Goal: Task Accomplishment & Management: Use online tool/utility

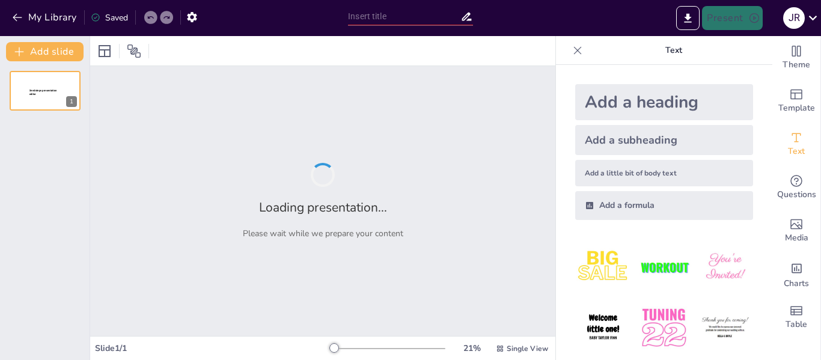
type input "Maximizing Lead Conversion: Insights from the Green Light Finance Chat Solution"
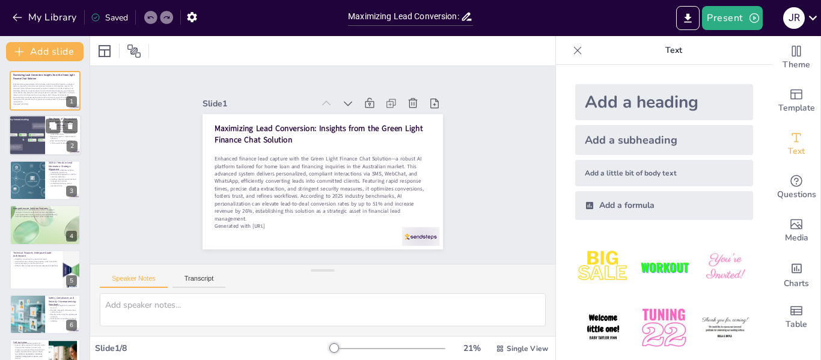
click at [36, 135] on div at bounding box center [27, 135] width 54 height 41
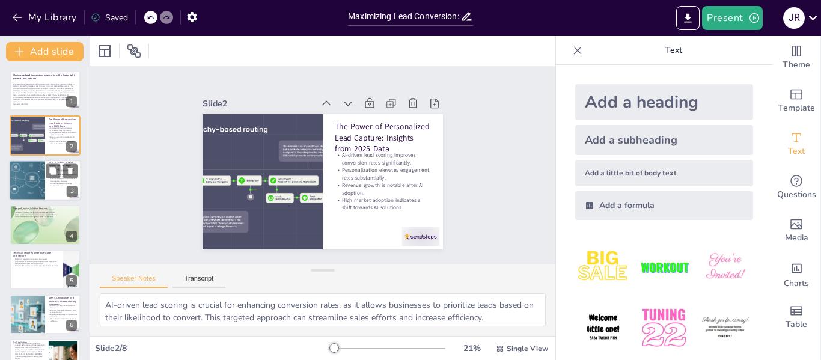
click at [43, 166] on div at bounding box center [27, 180] width 103 height 41
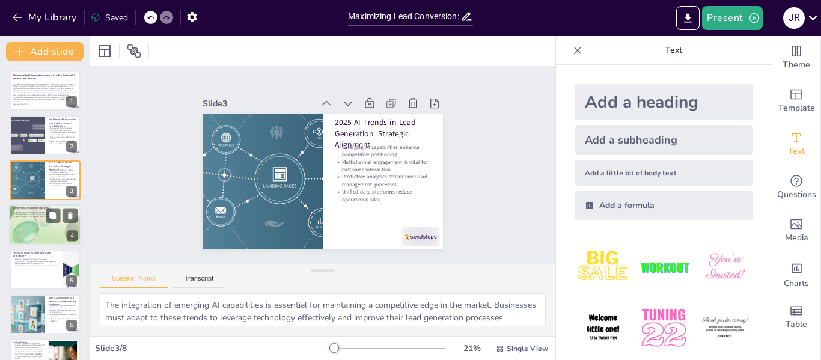
click at [33, 222] on div at bounding box center [45, 224] width 96 height 41
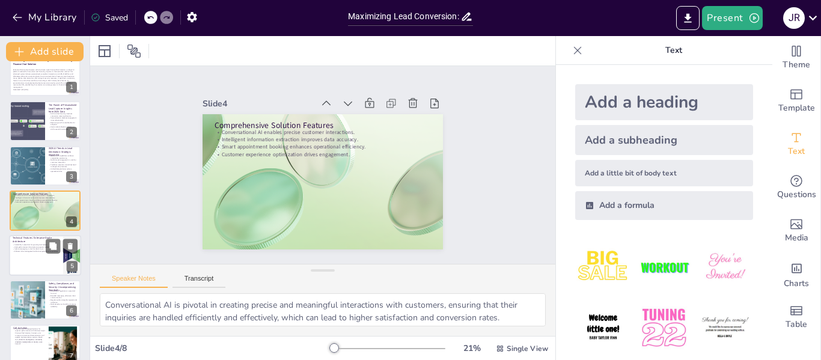
click at [28, 256] on div at bounding box center [45, 255] width 72 height 41
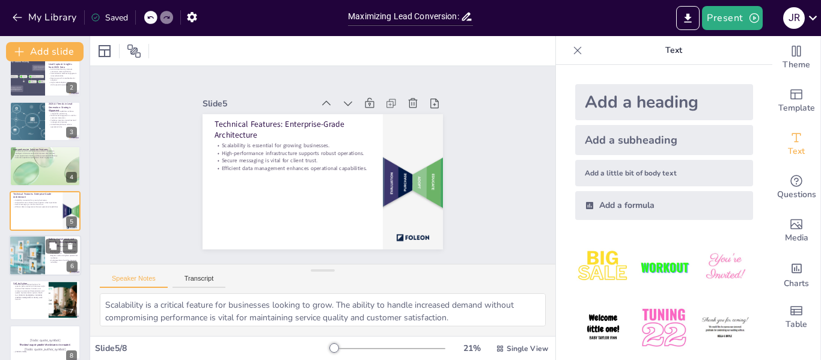
click at [33, 262] on div at bounding box center [26, 255] width 65 height 41
type textarea "Compliance with regulations is crucial for building trust with clients. By adhe…"
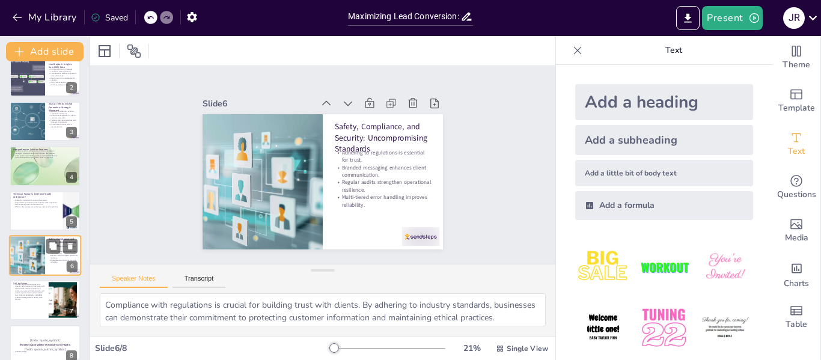
scroll to position [73, 0]
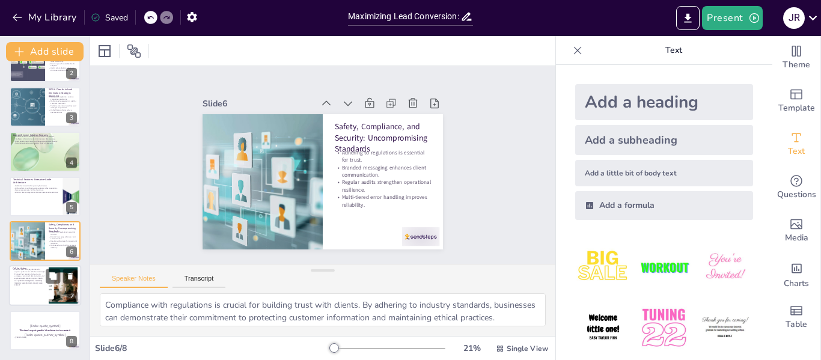
click at [29, 281] on p "Position your mortgage business for superior performance with the Green Light F…" at bounding box center [29, 278] width 32 height 18
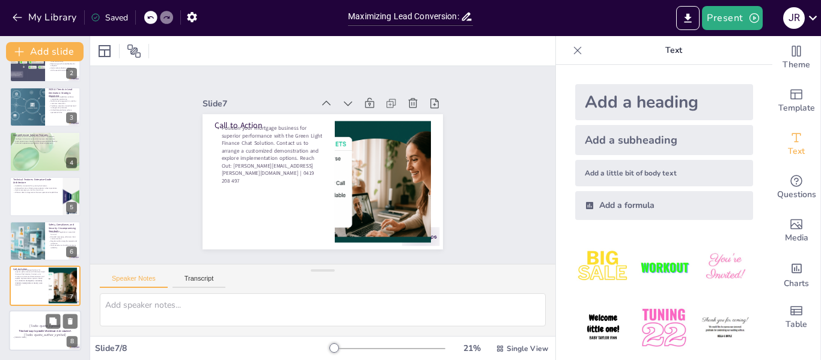
click at [30, 328] on div "The best way to predict the future is to create it." at bounding box center [45, 330] width 65 height 5
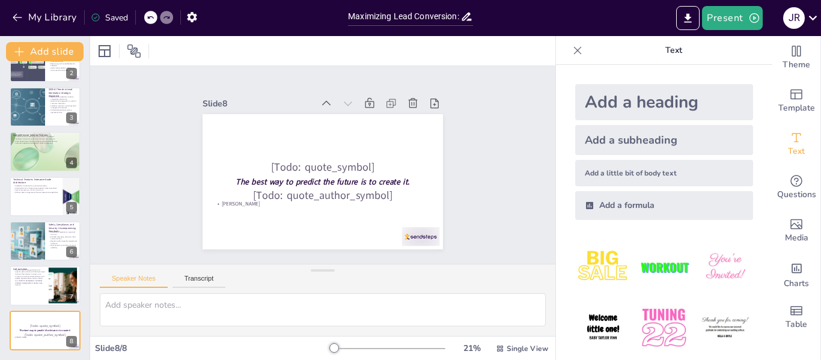
scroll to position [0, 0]
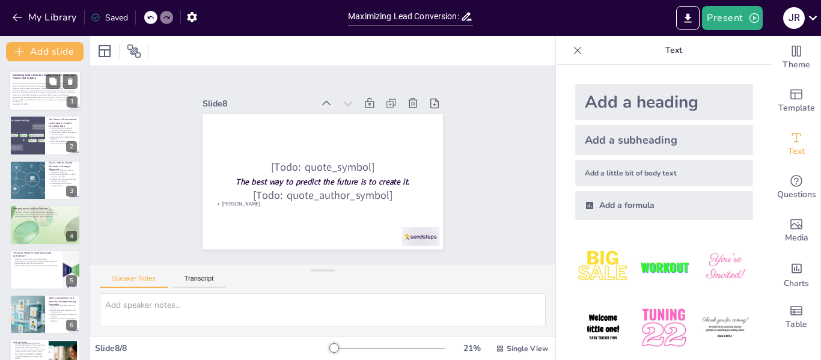
click at [39, 94] on p "Enhanced finance lead capture with the Green Light Finance Chat Solution—a robu…" at bounding box center [45, 93] width 65 height 20
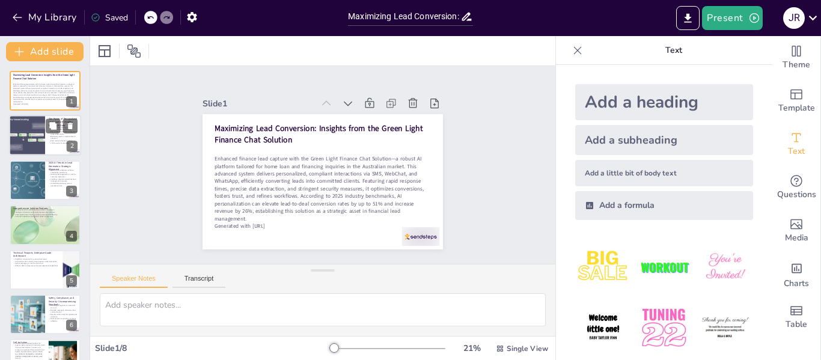
click at [33, 127] on div at bounding box center [27, 135] width 54 height 41
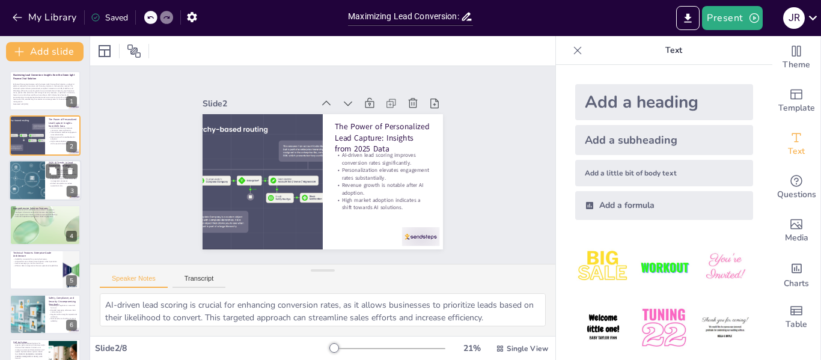
click at [33, 172] on div at bounding box center [27, 180] width 103 height 41
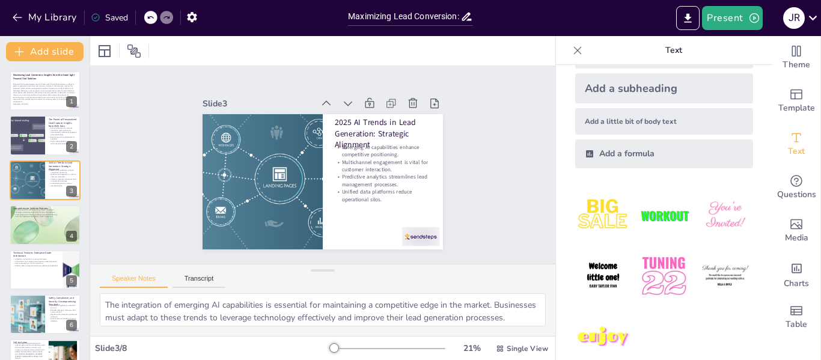
scroll to position [70, 0]
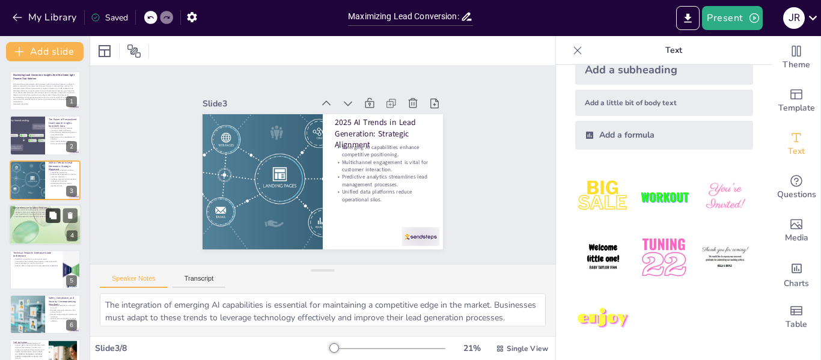
click at [46, 220] on button at bounding box center [53, 215] width 14 height 14
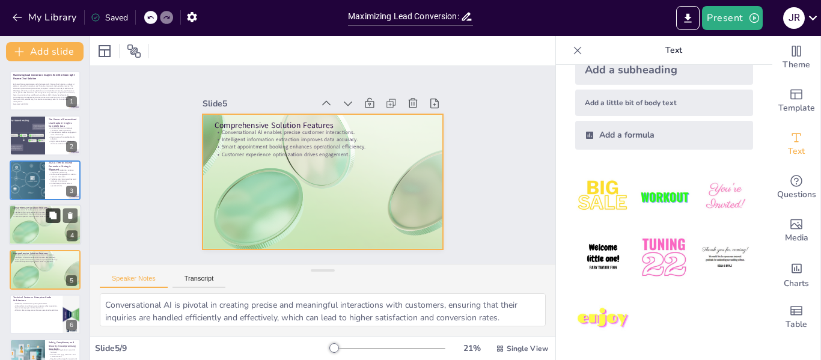
scroll to position [59, 0]
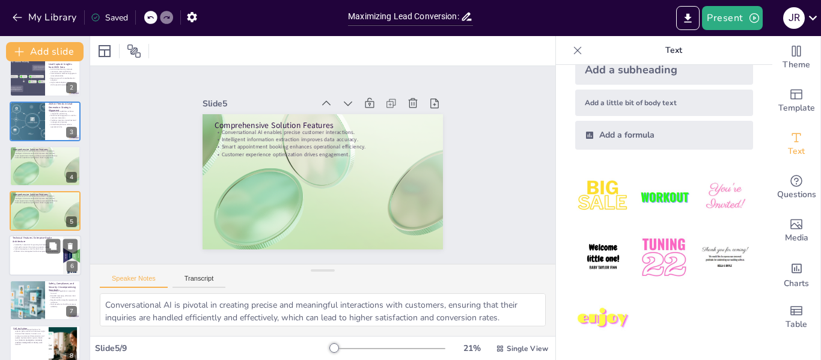
click at [41, 241] on p "Technical Features: Enterprise-Grade Architecture" at bounding box center [36, 239] width 47 height 7
type textarea "Scalability is a critical feature for businesses looking to grow. The ability t…"
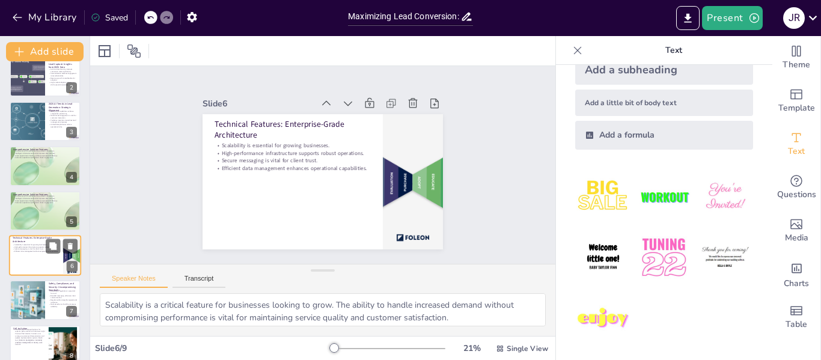
scroll to position [104, 0]
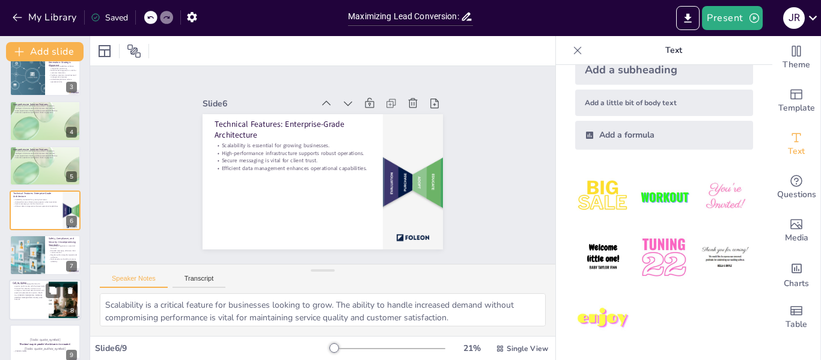
click at [30, 294] on p "Position your mortgage business for superior performance with the Green Light F…" at bounding box center [29, 291] width 32 height 18
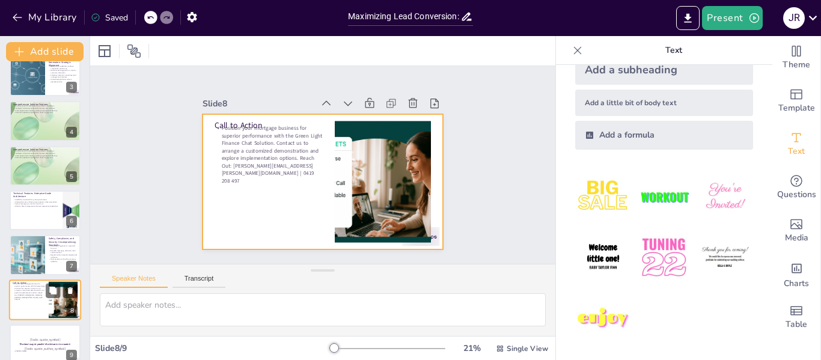
scroll to position [118, 0]
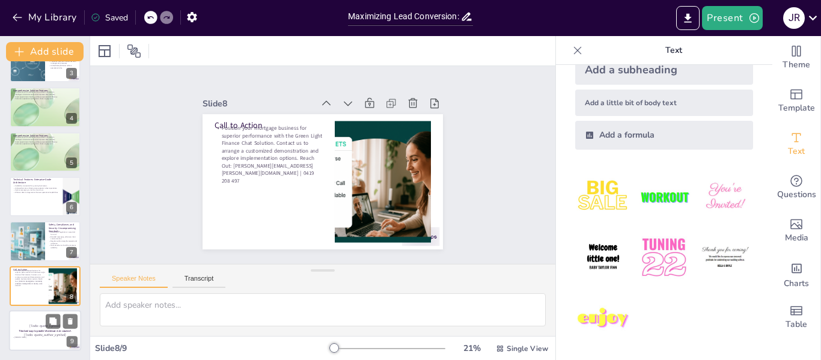
click at [27, 324] on p "[Todo: quote_symbol]" at bounding box center [45, 326] width 65 height 5
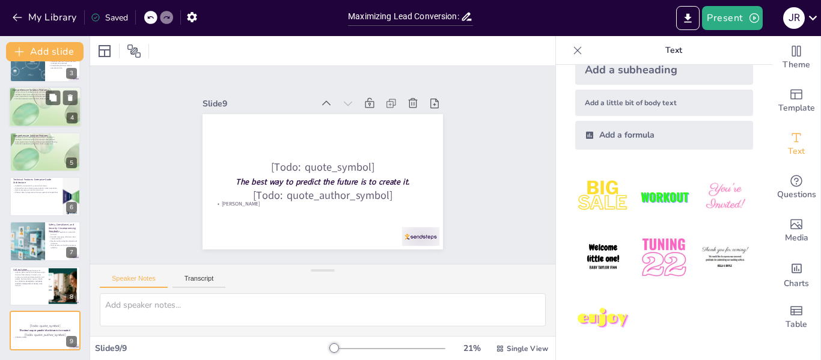
click at [33, 121] on div at bounding box center [45, 106] width 96 height 41
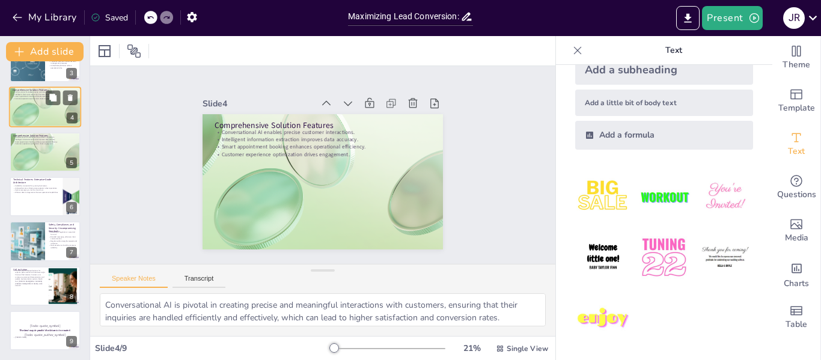
scroll to position [14, 0]
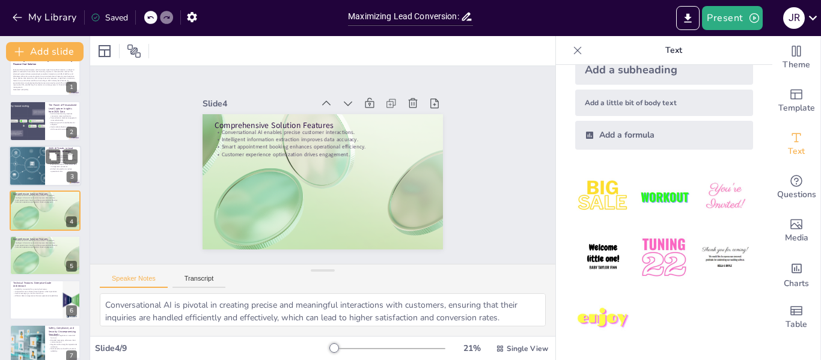
click at [34, 157] on div at bounding box center [27, 165] width 103 height 41
type textarea "The integration of emerging AI capabilities is essential for maintaining a comp…"
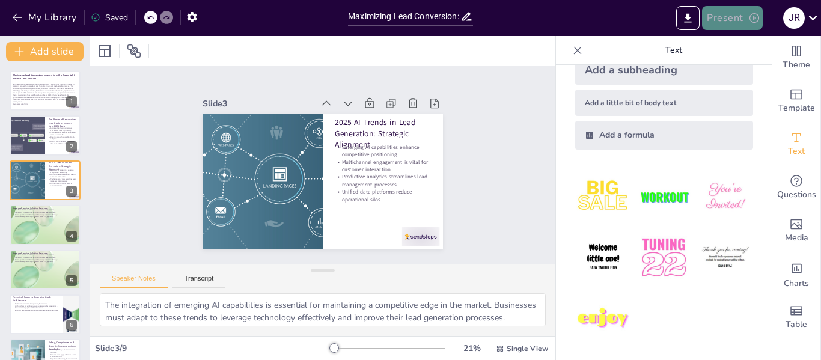
click at [739, 16] on button "Present" at bounding box center [732, 18] width 60 height 24
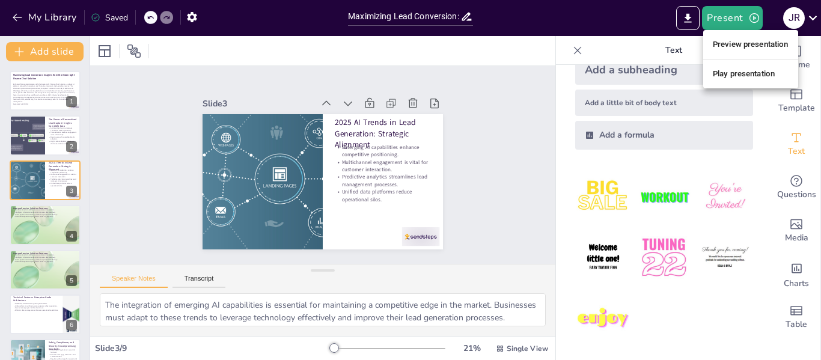
click at [736, 69] on li "Play presentation" at bounding box center [750, 73] width 95 height 19
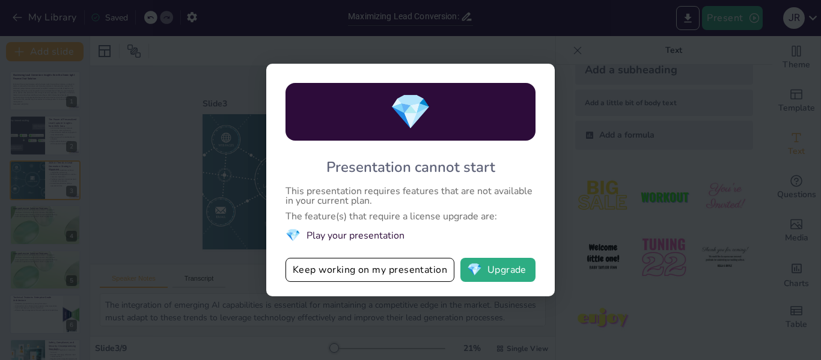
click at [496, 44] on div "💎 Presentation cannot start This presentation requires features that are not av…" at bounding box center [410, 180] width 821 height 360
click at [380, 268] on button "Keep working on my presentation" at bounding box center [369, 270] width 169 height 24
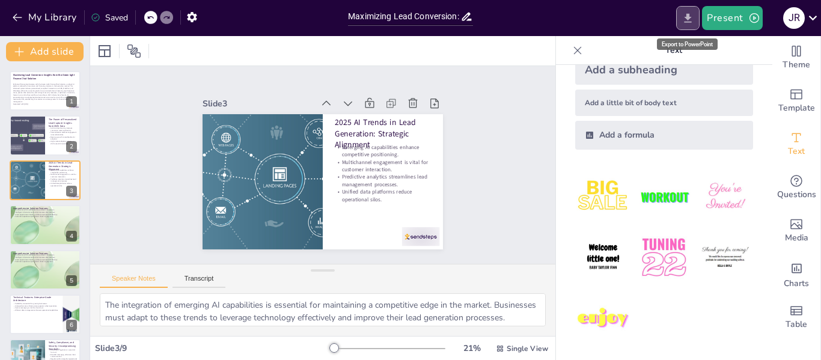
click at [687, 19] on icon "Export to PowerPoint" at bounding box center [687, 18] width 13 height 13
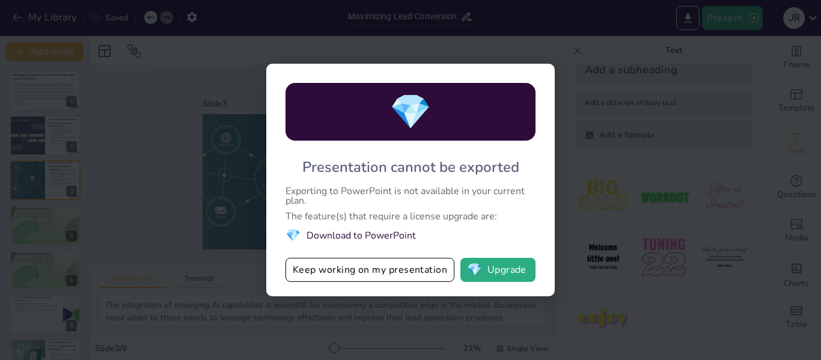
click at [544, 16] on div "💎 Presentation cannot be exported Exporting to PowerPoint is not available in y…" at bounding box center [410, 180] width 821 height 360
click at [554, 22] on div "💎 Presentation cannot be exported Exporting to PowerPoint is not available in y…" at bounding box center [410, 180] width 821 height 360
click at [410, 268] on button "Keep working on my presentation" at bounding box center [369, 270] width 169 height 24
